Goal: Obtain resource: Download file/media

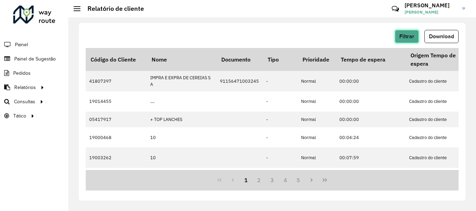
click at [411, 35] on span "Filtrar" at bounding box center [406, 36] width 15 height 6
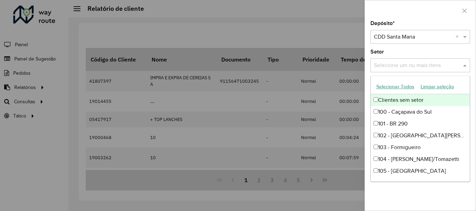
click at [399, 63] on input "text" at bounding box center [416, 66] width 89 height 8
click at [233, 49] on div at bounding box center [238, 105] width 476 height 211
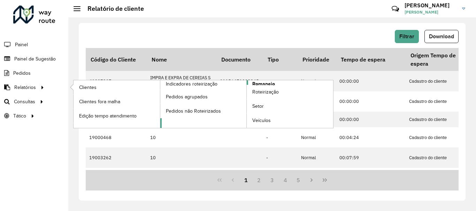
click at [262, 83] on span "Romaneio" at bounding box center [263, 83] width 23 height 7
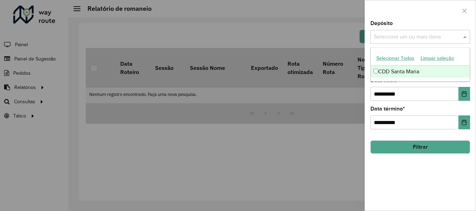
click at [390, 42] on div "Selecione um ou mais itens" at bounding box center [420, 37] width 100 height 14
click at [397, 62] on button "Selecionar Todos" at bounding box center [395, 58] width 44 height 11
click at [400, 23] on div "Depósito Selecione um ou mais itens CDD Santa [PERSON_NAME] × ×" at bounding box center [420, 32] width 100 height 23
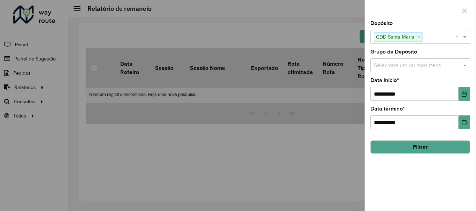
click at [403, 74] on div "**********" at bounding box center [420, 116] width 111 height 190
click at [399, 67] on input "text" at bounding box center [416, 66] width 89 height 8
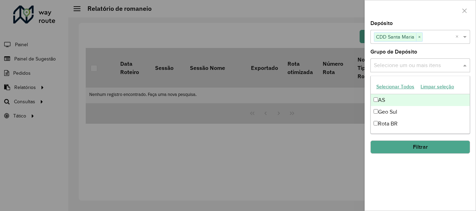
click at [391, 88] on button "Selecionar Todos" at bounding box center [395, 86] width 44 height 11
click at [406, 21] on div "Depósito Selecione um ou mais itens CDD Santa [PERSON_NAME] × ×" at bounding box center [420, 32] width 100 height 23
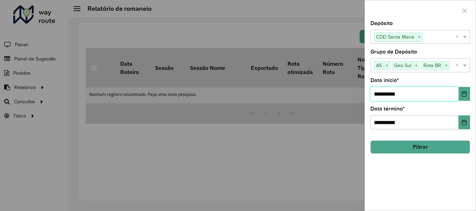
click at [458, 94] on input "**********" at bounding box center [414, 94] width 88 height 14
click at [461, 95] on icon "Choose Date" at bounding box center [464, 94] width 6 height 6
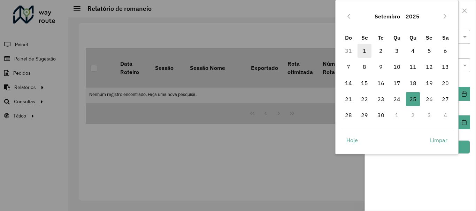
click at [368, 47] on span "1" at bounding box center [364, 51] width 14 height 14
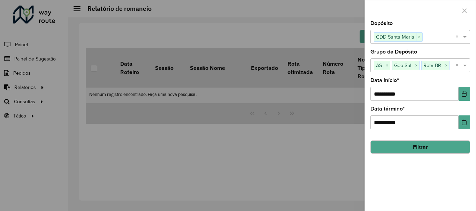
click at [435, 147] on button "Filtrar" at bounding box center [420, 147] width 100 height 13
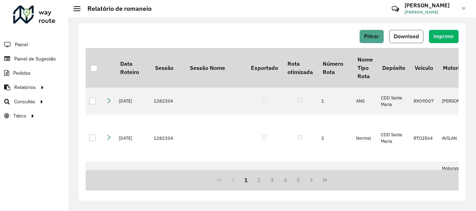
click at [410, 34] on span "Download" at bounding box center [405, 36] width 25 height 6
